Goal: Find specific fact: Find contact information

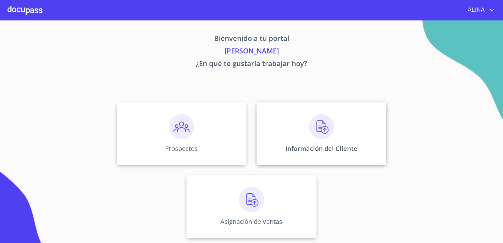
click at [277, 128] on div "Información del Cliente" at bounding box center [322, 133] width 130 height 63
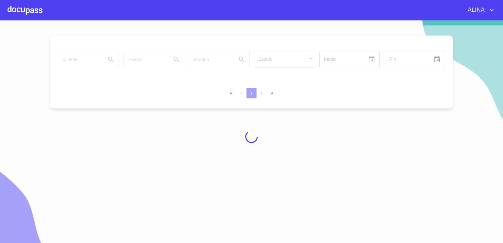
click at [27, 7] on div at bounding box center [25, 10] width 35 height 20
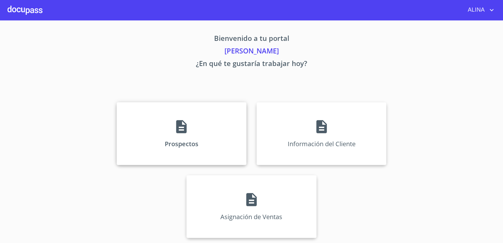
click at [154, 119] on div "Prospectos" at bounding box center [182, 133] width 130 height 63
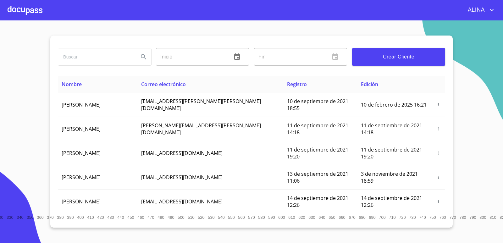
click at [110, 54] on input "search" at bounding box center [95, 56] width 75 height 17
type input "MANGUERAS METALICAS"
click at [147, 58] on icon "Search" at bounding box center [144, 57] width 8 height 8
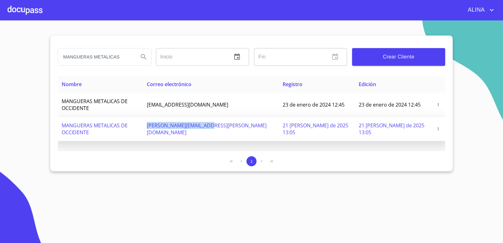
copy span "[PERSON_NAME][EMAIL_ADDRESS][PERSON_NAME][DOMAIN_NAME]"
drag, startPoint x: 175, startPoint y: 122, endPoint x: 140, endPoint y: 58, distance: 73.6
click at [241, 119] on td "[PERSON_NAME][EMAIL_ADDRESS][PERSON_NAME][DOMAIN_NAME]" at bounding box center [211, 129] width 136 height 24
